Goal: Task Accomplishment & Management: Use online tool/utility

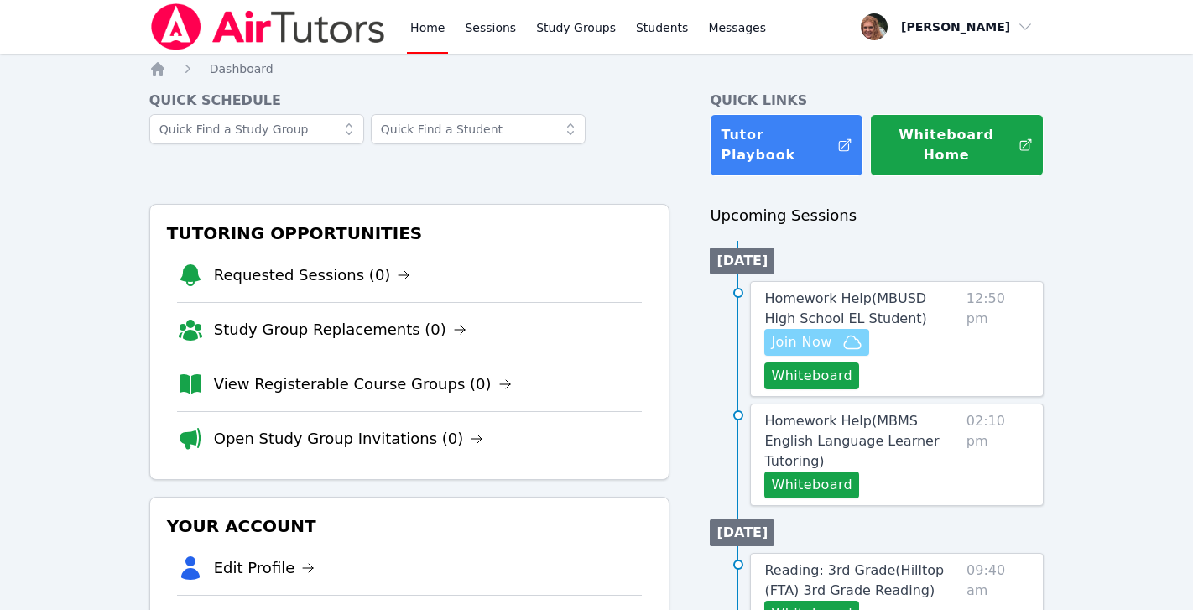
click at [850, 332] on icon "button" at bounding box center [852, 342] width 20 height 20
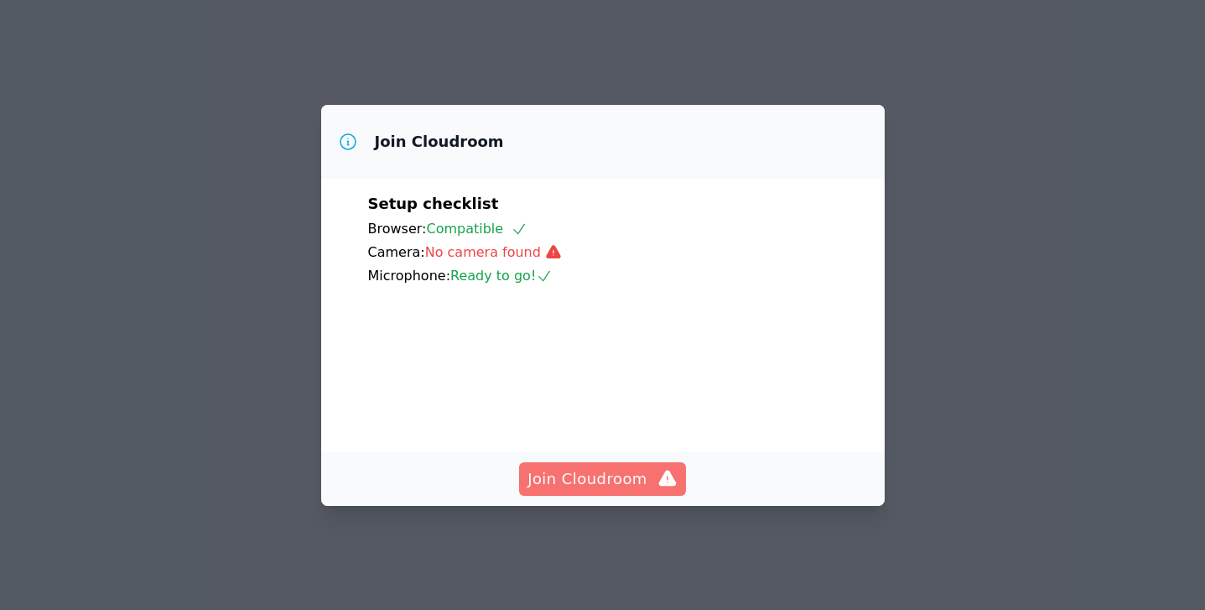
click at [647, 491] on span "Join Cloudroom" at bounding box center [603, 478] width 150 height 23
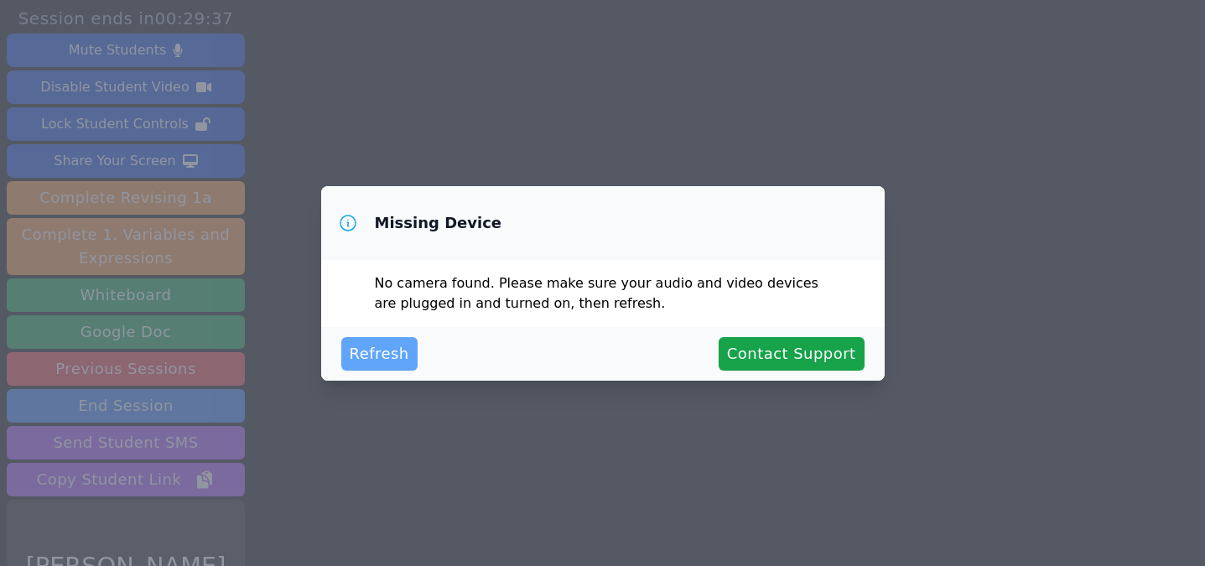
click at [387, 348] on span "Refresh" at bounding box center [380, 353] width 60 height 23
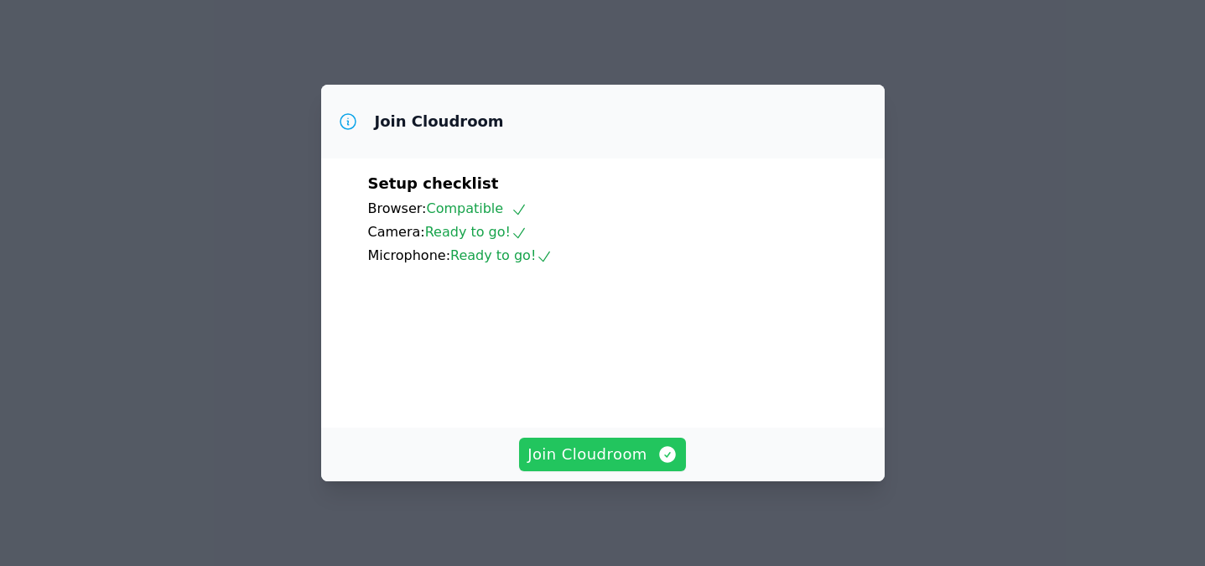
click at [584, 460] on span "Join Cloudroom" at bounding box center [603, 454] width 150 height 23
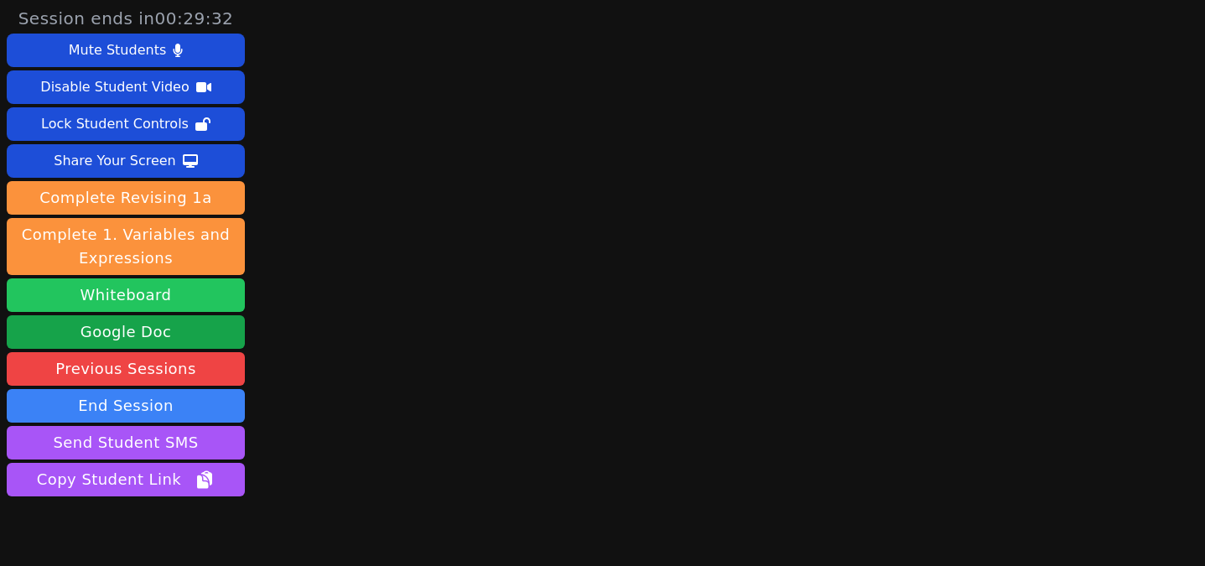
click at [143, 307] on button "Whiteboard" at bounding box center [126, 295] width 238 height 34
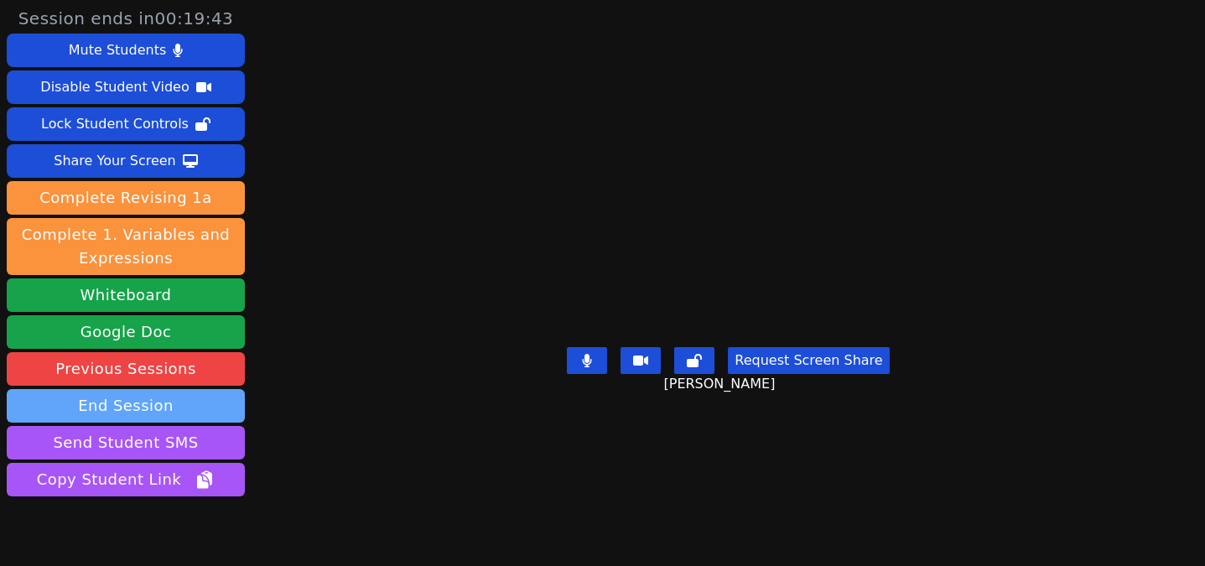
scroll to position [75, 0]
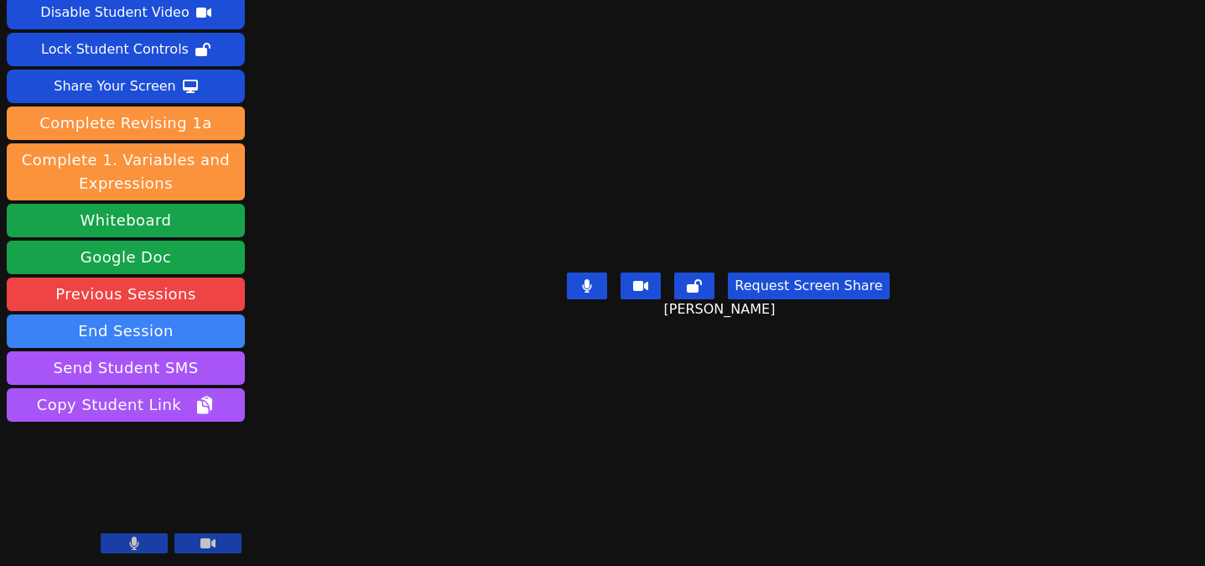
click at [138, 545] on icon at bounding box center [134, 543] width 10 height 13
click at [138, 545] on icon at bounding box center [134, 543] width 17 height 13
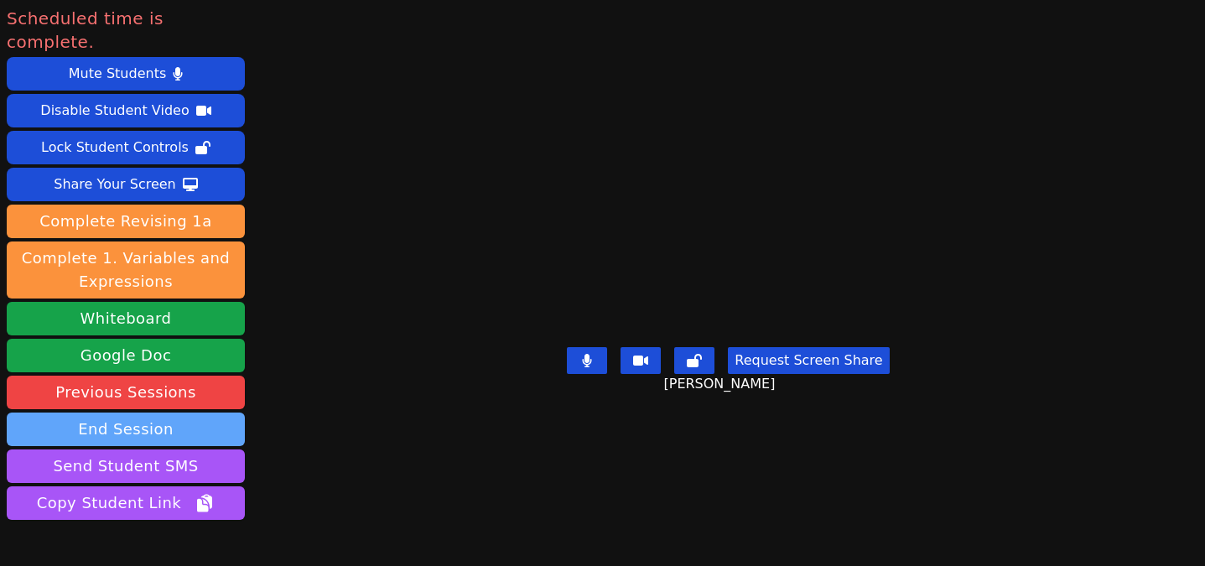
click at [153, 413] on button "End Session" at bounding box center [126, 430] width 238 height 34
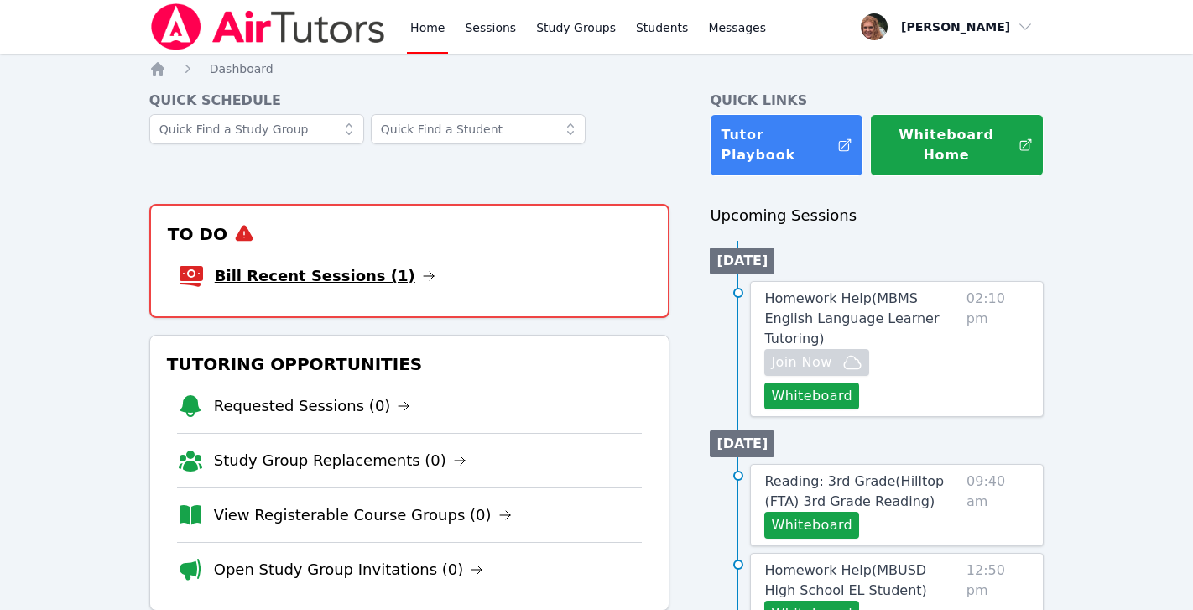
click at [336, 264] on link "Bill Recent Sessions (1)" at bounding box center [325, 275] width 221 height 23
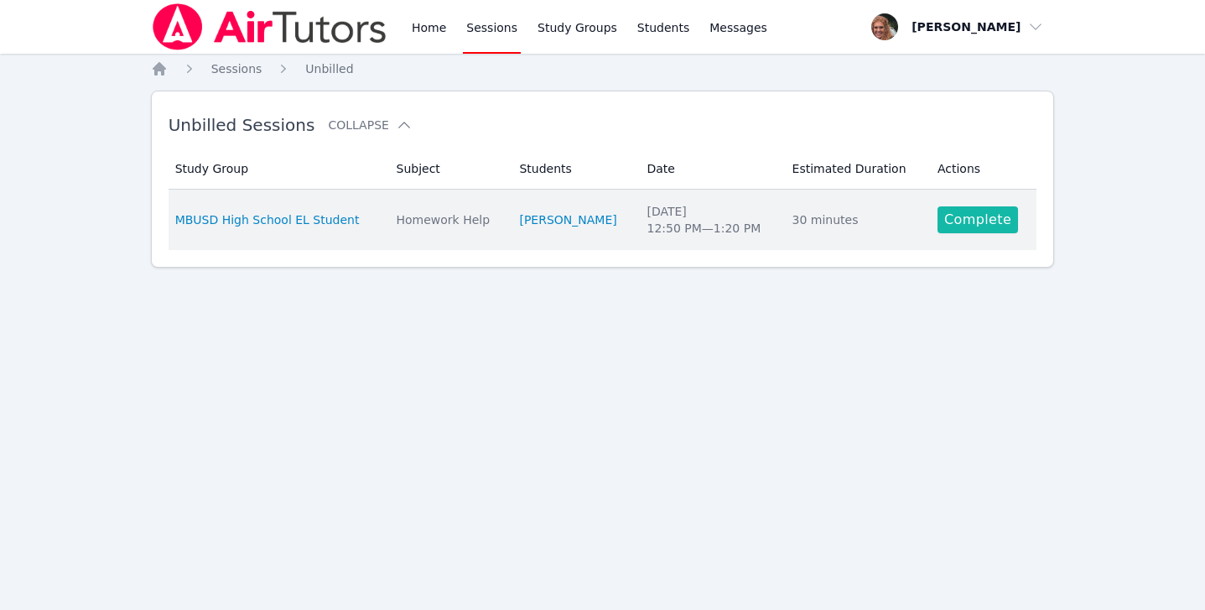
click at [957, 217] on link "Complete" at bounding box center [978, 219] width 81 height 27
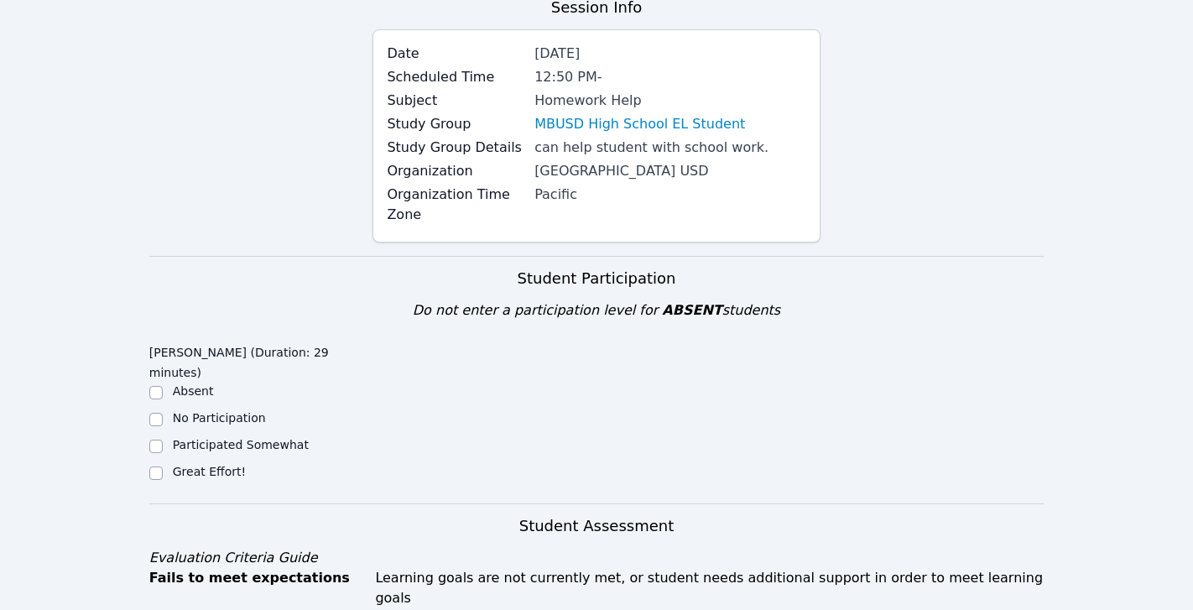
scroll to position [192, 0]
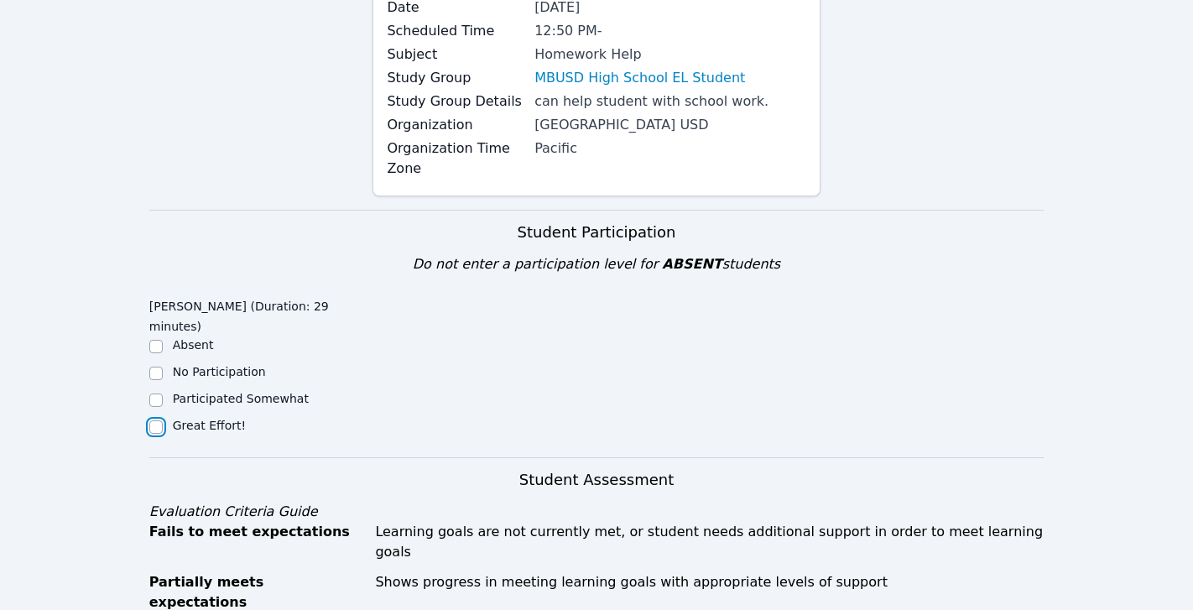
click at [159, 420] on input "Great Effort!" at bounding box center [155, 426] width 13 height 13
checkbox input "true"
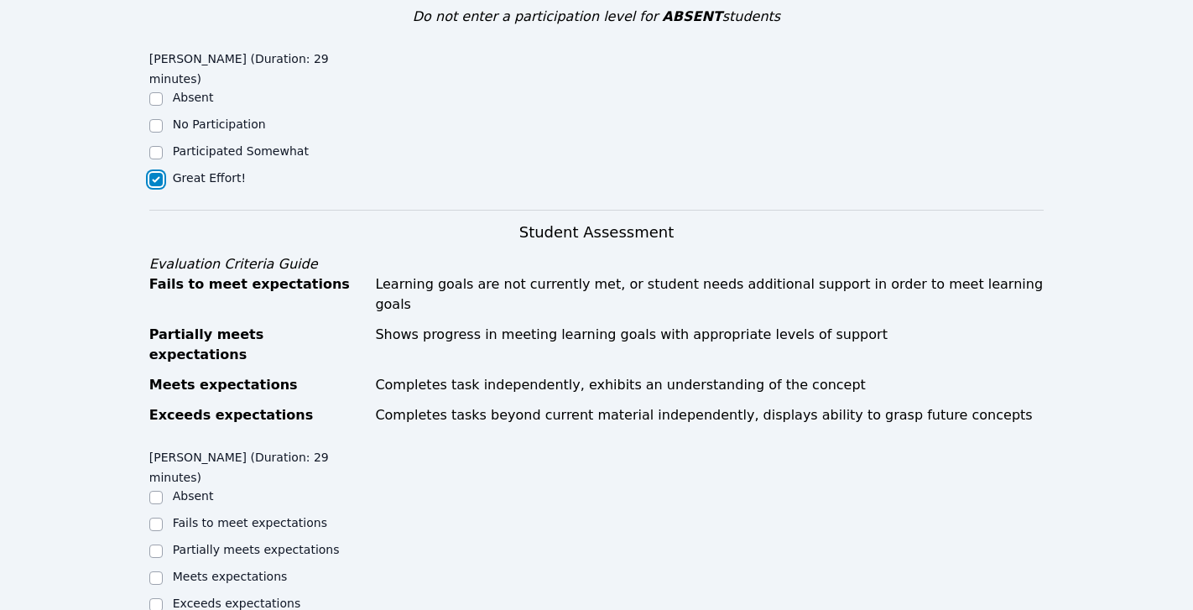
scroll to position [439, 0]
click at [151, 572] on input "Meets expectations" at bounding box center [155, 578] width 13 height 13
checkbox input "true"
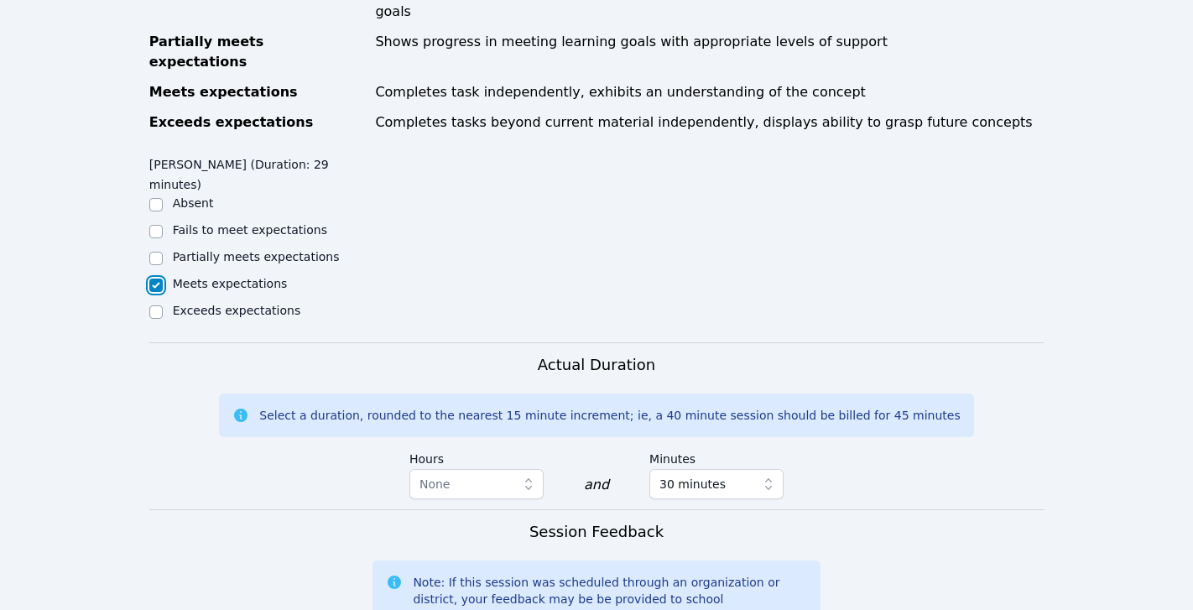
scroll to position [864, 0]
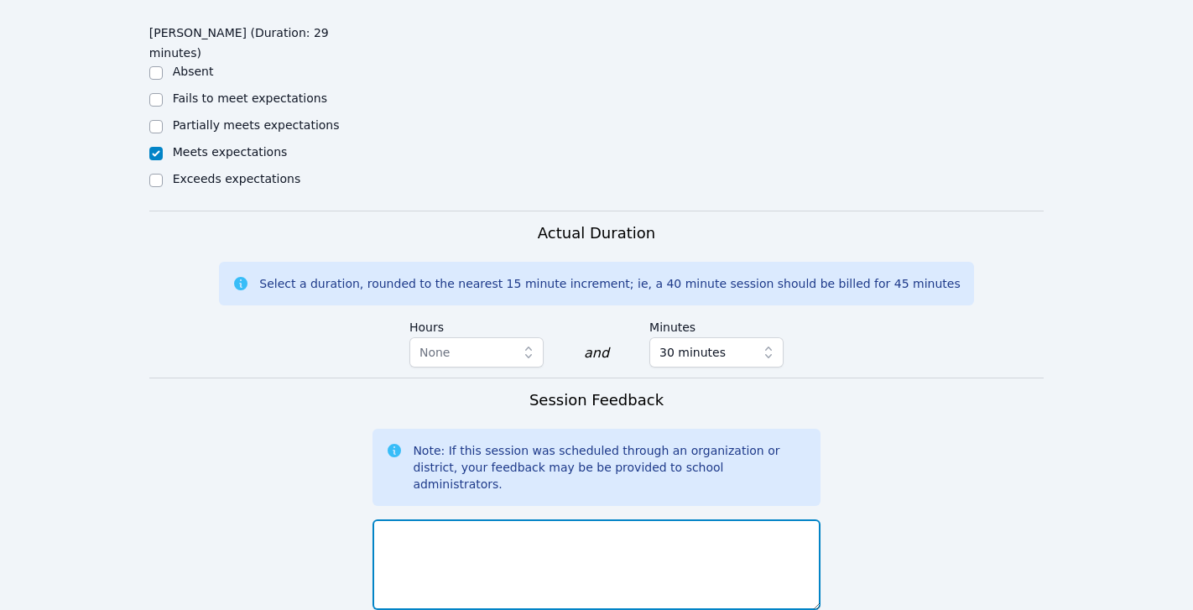
click at [493, 519] on textarea at bounding box center [595, 564] width 447 height 91
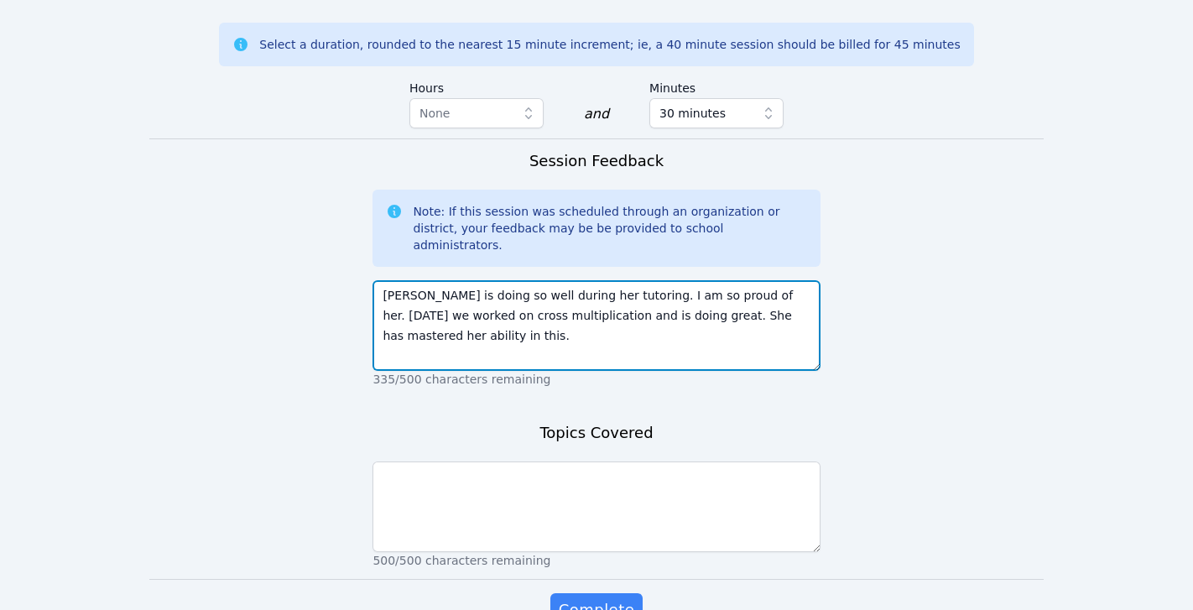
scroll to position [1101, 0]
type textarea "Eloise is doing so well during her tutoring. I am so proud of her. Today we wor…"
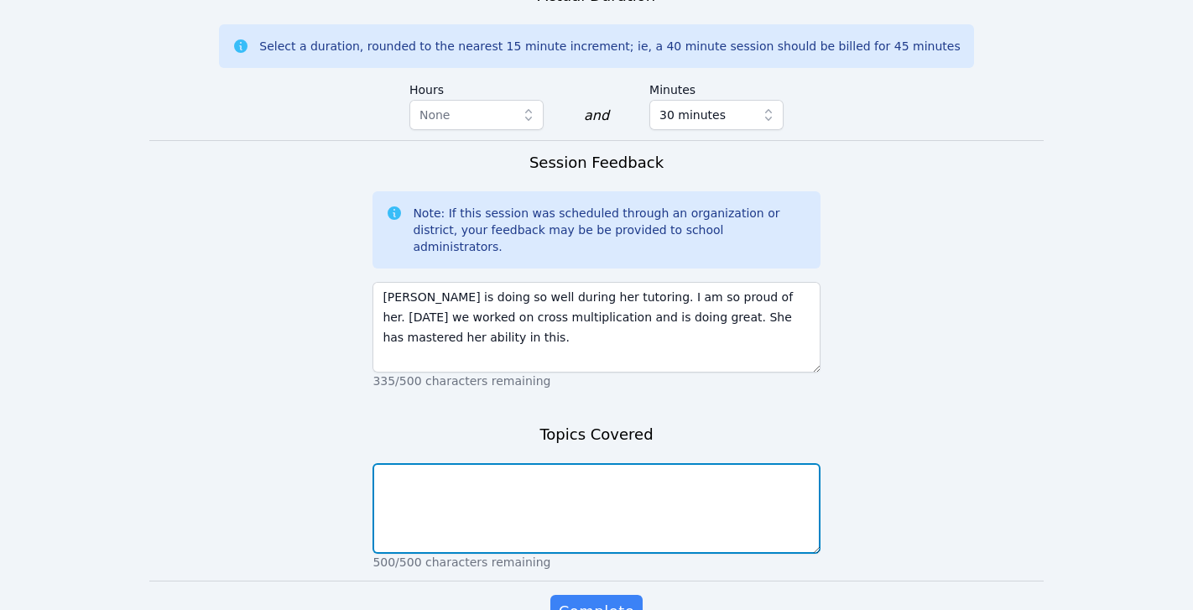
click at [501, 463] on textarea at bounding box center [595, 508] width 447 height 91
type textarea "Cross multiplication"
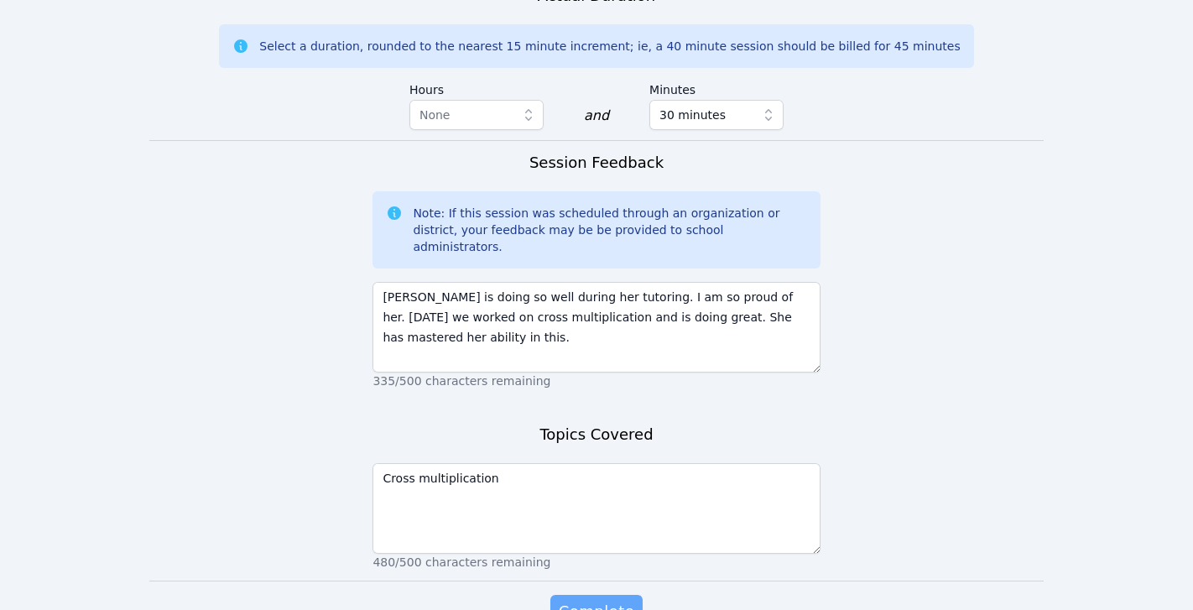
click at [603, 600] on span "Complete" at bounding box center [596, 611] width 75 height 23
